Goal: Task Accomplishment & Management: Use online tool/utility

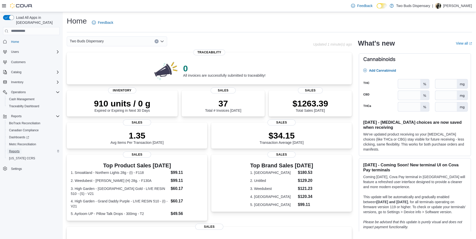
click at [13, 149] on span "Reports" at bounding box center [14, 151] width 11 height 4
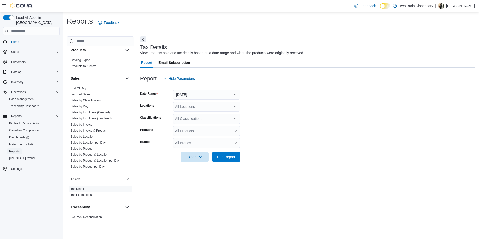
scroll to position [326, 0]
click at [79, 186] on link "Tax Details" at bounding box center [78, 187] width 15 height 4
click at [82, 186] on link "Tax Details" at bounding box center [78, 187] width 15 height 4
click at [234, 93] on button "[DATE]" at bounding box center [206, 95] width 67 height 10
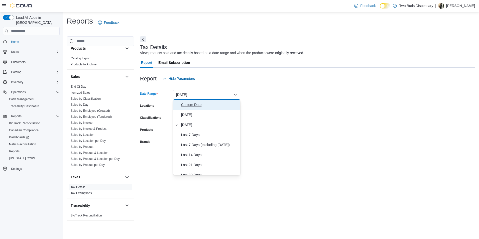
click at [193, 104] on span "Custom Date" at bounding box center [209, 105] width 57 height 6
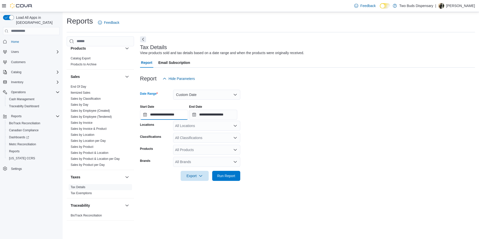
click at [145, 116] on input "**********" at bounding box center [164, 115] width 48 height 10
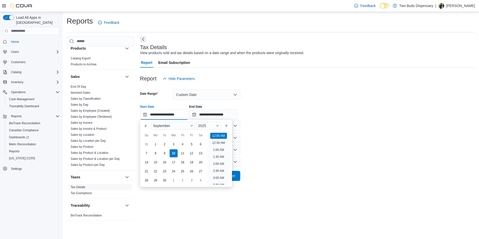
scroll to position [16, 0]
click at [146, 124] on button "Previous Month" at bounding box center [146, 126] width 8 height 8
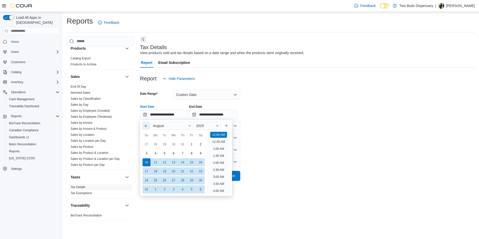
click at [146, 124] on button "Previous Month" at bounding box center [146, 126] width 8 height 8
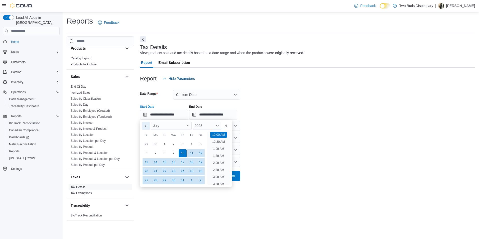
click at [146, 124] on button "Previous Month" at bounding box center [146, 126] width 8 height 8
click at [146, 143] on div "1" at bounding box center [146, 144] width 9 height 9
type input "**********"
click at [288, 145] on form "**********" at bounding box center [307, 132] width 335 height 97
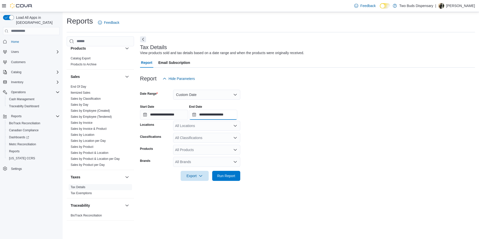
click at [199, 114] on input "**********" at bounding box center [213, 115] width 48 height 10
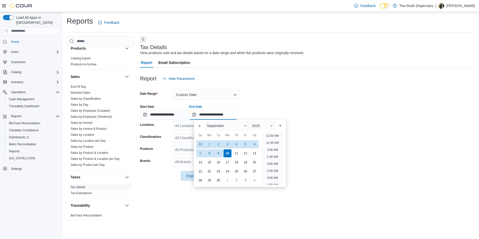
scroll to position [285, 0]
click at [200, 125] on button "Previous Month" at bounding box center [200, 126] width 8 height 8
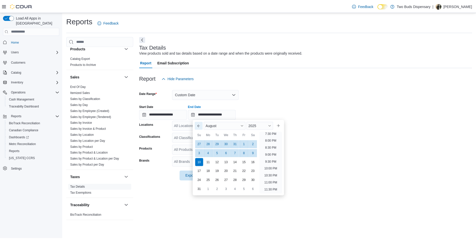
scroll to position [276, 0]
click at [202, 186] on div "31" at bounding box center [200, 189] width 9 height 9
type input "**********"
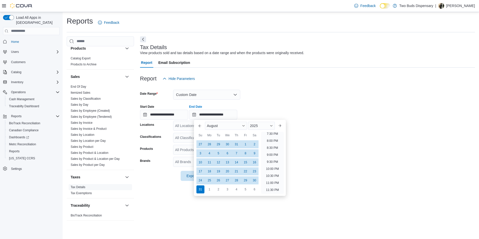
click at [365, 157] on form "**********" at bounding box center [307, 132] width 335 height 97
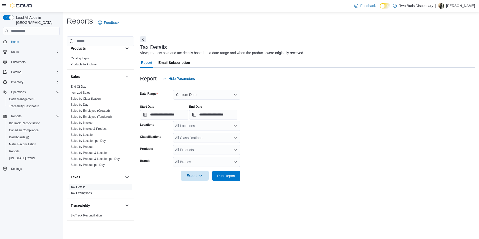
click at [198, 174] on span "Export" at bounding box center [195, 176] width 22 height 10
click at [228, 175] on span "Run Report" at bounding box center [226, 175] width 18 height 5
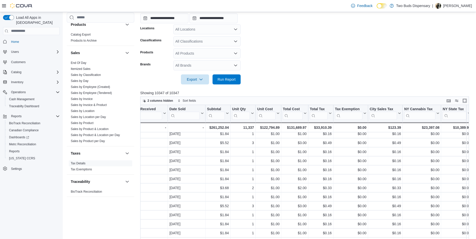
scroll to position [24, 0]
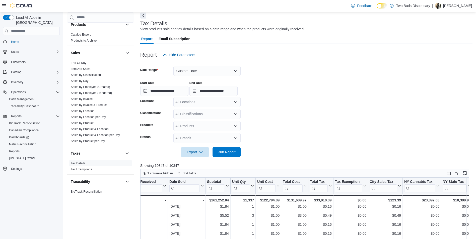
click at [236, 114] on icon "Open list of options" at bounding box center [235, 114] width 4 height 4
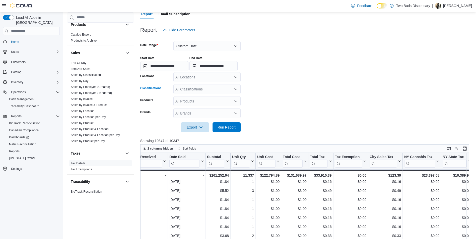
scroll to position [49, 0]
click at [235, 90] on icon "Open list of options" at bounding box center [235, 89] width 4 height 4
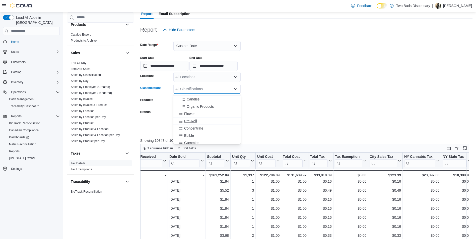
scroll to position [0, 0]
click at [203, 104] on span "Merchandise" at bounding box center [194, 104] width 20 height 5
click at [191, 111] on span "CBD" at bounding box center [188, 112] width 8 height 5
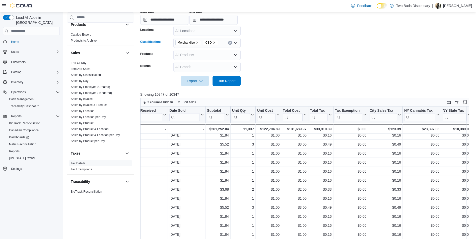
scroll to position [99, 0]
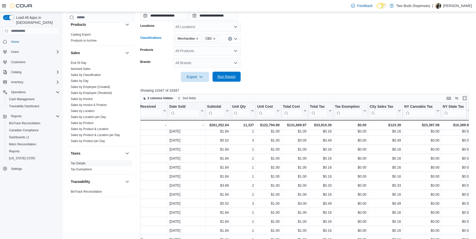
click at [230, 77] on span "Run Report" at bounding box center [226, 76] width 18 height 5
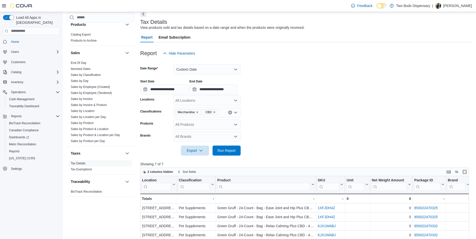
scroll to position [24, 0]
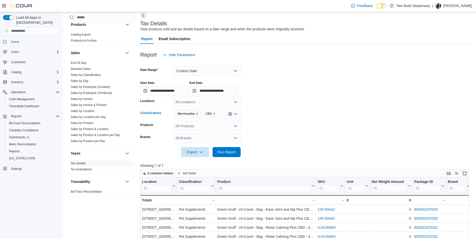
click at [235, 115] on icon "Open list of options" at bounding box center [235, 114] width 3 height 2
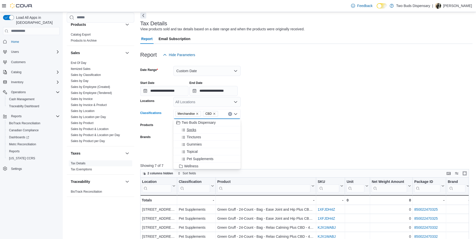
click at [193, 129] on span "Socks" at bounding box center [191, 129] width 10 height 5
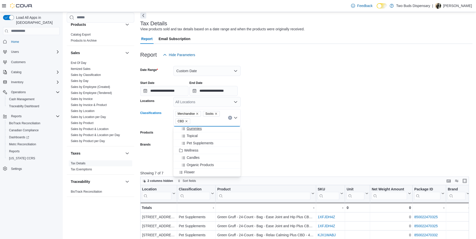
scroll to position [25, 0]
click at [206, 134] on span "Pet Supplements" at bounding box center [199, 134] width 27 height 5
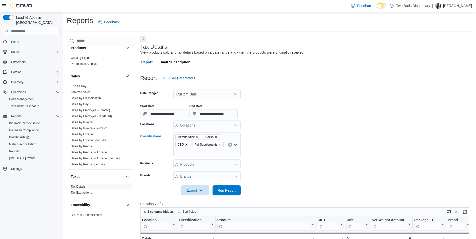
scroll to position [0, 0]
click at [235, 145] on icon "Open list of options" at bounding box center [235, 145] width 4 height 4
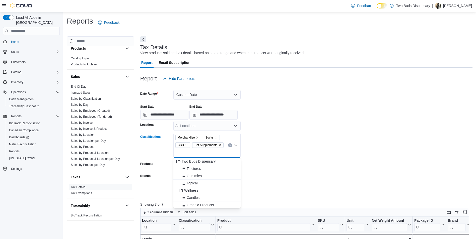
scroll to position [25, 0]
click at [195, 171] on span "Candles" at bounding box center [192, 172] width 13 height 5
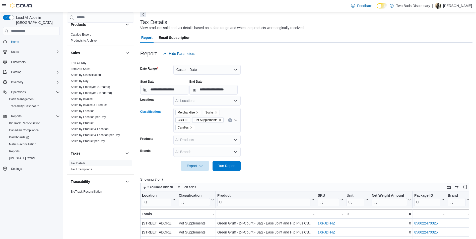
click at [230, 120] on icon "Clear input" at bounding box center [229, 120] width 1 height 1
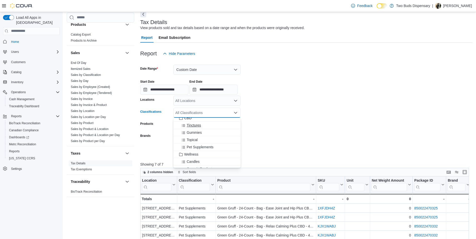
click at [197, 124] on span "Tinctures" at bounding box center [193, 125] width 14 height 5
click at [195, 131] on span "Topical" at bounding box center [191, 132] width 11 height 5
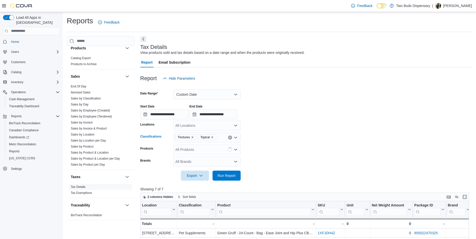
scroll to position [0, 0]
click at [235, 138] on icon "Open list of options" at bounding box center [235, 138] width 4 height 4
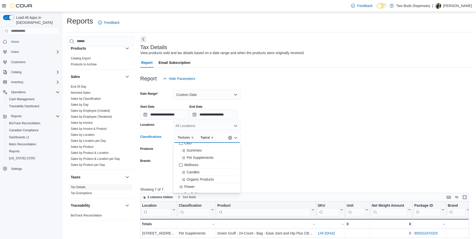
scroll to position [50, 0]
click at [192, 160] on span "Flower" at bounding box center [189, 161] width 11 height 5
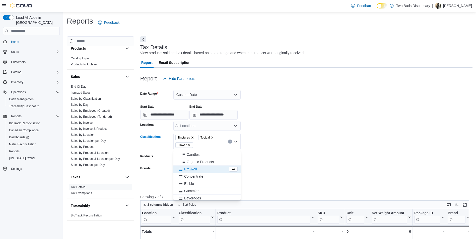
click at [193, 168] on span "Pre-Roll" at bounding box center [190, 169] width 13 height 5
click at [193, 175] on span "Edible" at bounding box center [189, 176] width 10 height 5
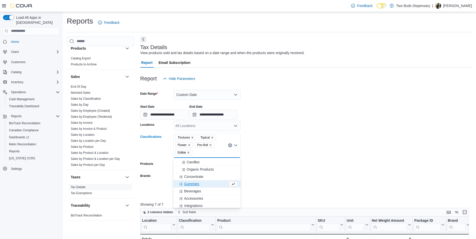
click at [196, 183] on span "Gummies" at bounding box center [191, 183] width 15 height 5
click at [195, 182] on span "Beverages" at bounding box center [192, 183] width 17 height 5
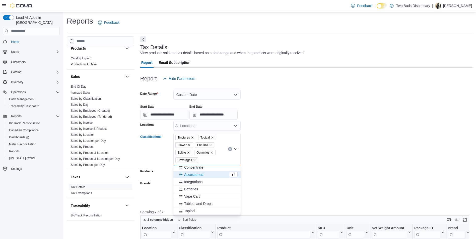
scroll to position [75, 0]
click at [194, 186] on span "Vape Cart" at bounding box center [192, 188] width 16 height 5
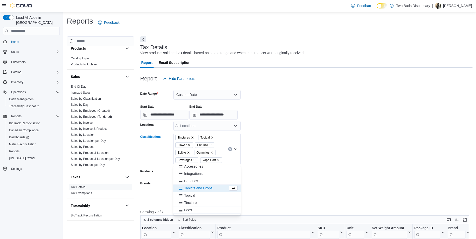
click at [199, 186] on span "Tablets and Drops" at bounding box center [198, 188] width 28 height 5
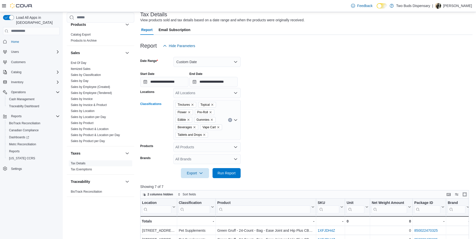
scroll to position [25, 0]
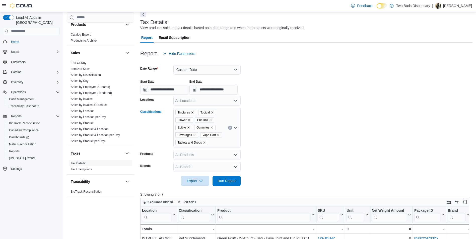
click at [236, 129] on icon "Open list of options" at bounding box center [235, 128] width 4 height 4
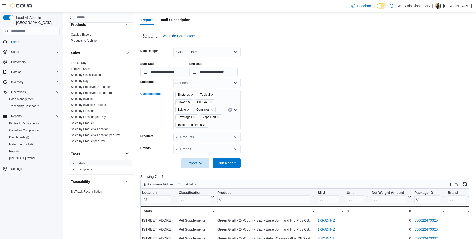
scroll to position [50, 0]
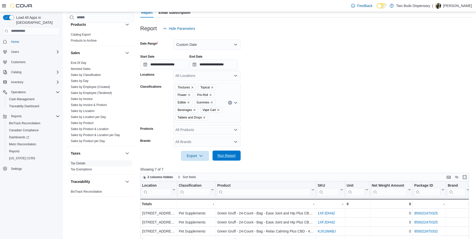
click at [233, 154] on span "Run Report" at bounding box center [226, 155] width 18 height 5
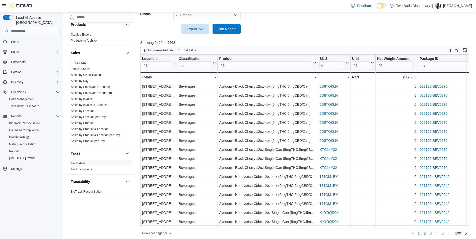
scroll to position [179, 0]
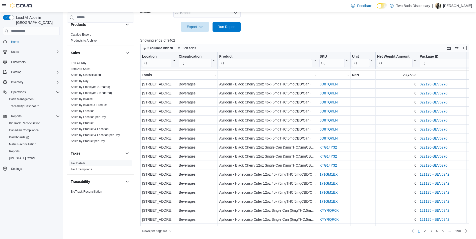
click at [468, 227] on div "Rows per page : 50 Page 1 of 190 1 2 3 4 5 … 190" at bounding box center [304, 230] width 329 height 9
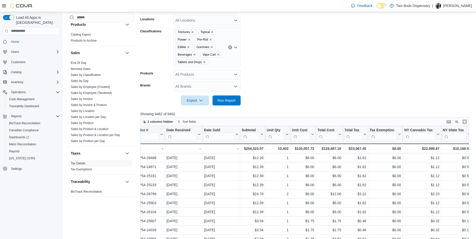
scroll to position [104, 0]
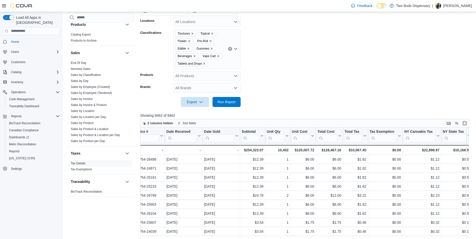
click at [235, 48] on icon "Open list of options" at bounding box center [235, 49] width 4 height 4
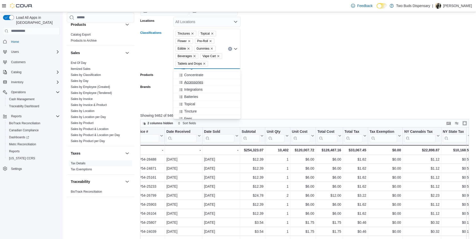
scroll to position [73, 0]
click at [196, 77] on span "Integrations" at bounding box center [193, 78] width 18 height 5
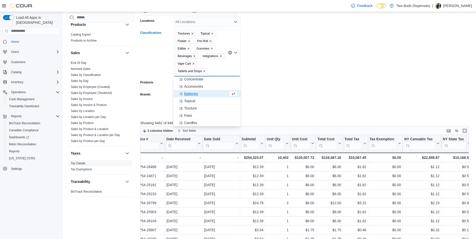
scroll to position [66, 0]
click at [193, 91] on span "Batteries" at bounding box center [191, 93] width 14 height 5
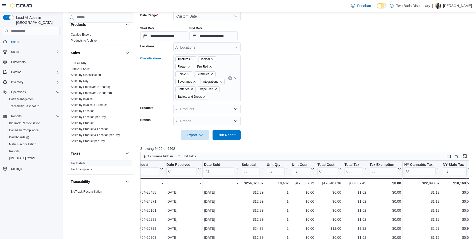
scroll to position [54, 0]
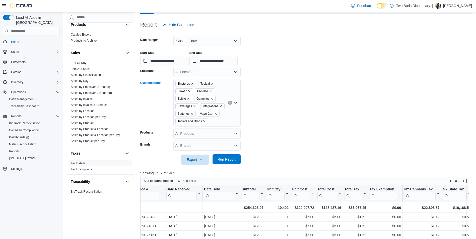
click at [228, 160] on span "Run Report" at bounding box center [226, 159] width 18 height 5
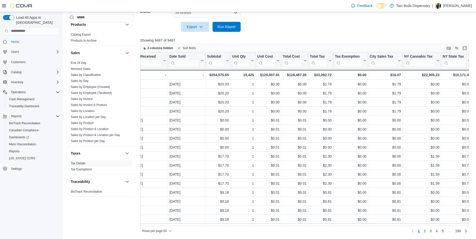
scroll to position [0, 721]
